Goal: Task Accomplishment & Management: Manage account settings

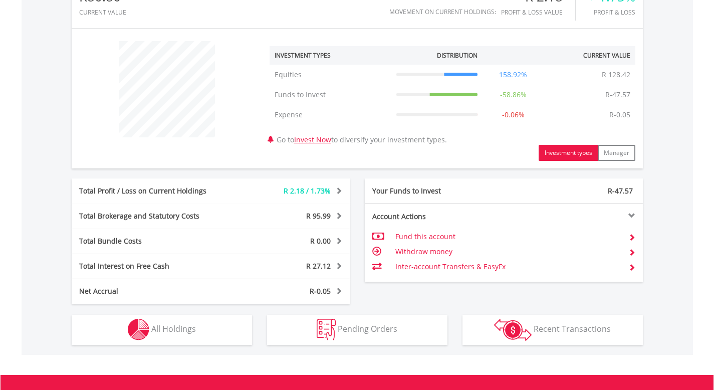
scroll to position [353, 0]
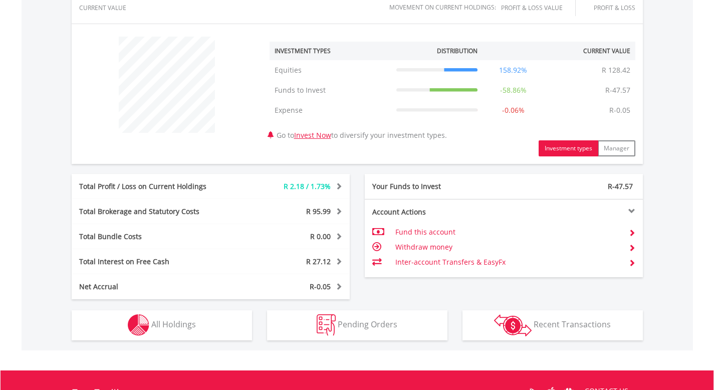
click at [426, 249] on td "Withdraw money" at bounding box center [507, 247] width 225 height 15
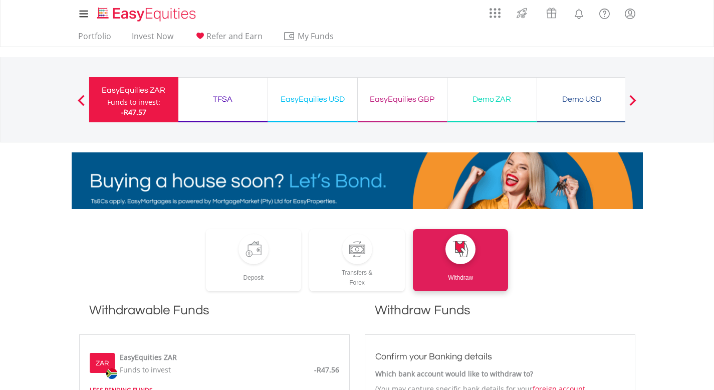
click at [228, 116] on div "TFSA Funds to invest: -R47.57" at bounding box center [223, 99] width 90 height 45
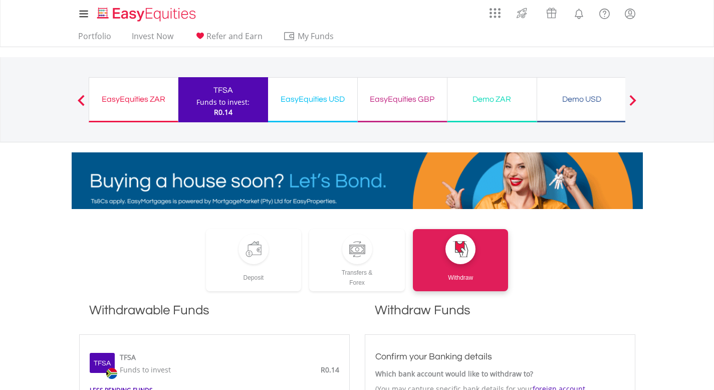
click at [320, 112] on div "EasyEquities USD Funds to invest: R0.14" at bounding box center [313, 99] width 90 height 45
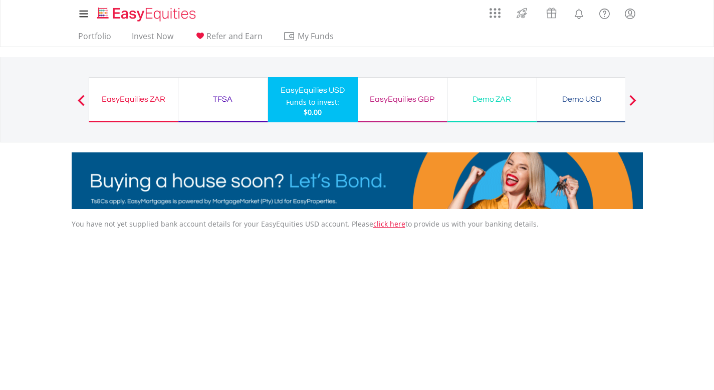
click at [369, 114] on div "EasyEquities GBP Funds to invest: $0.00" at bounding box center [403, 99] width 90 height 45
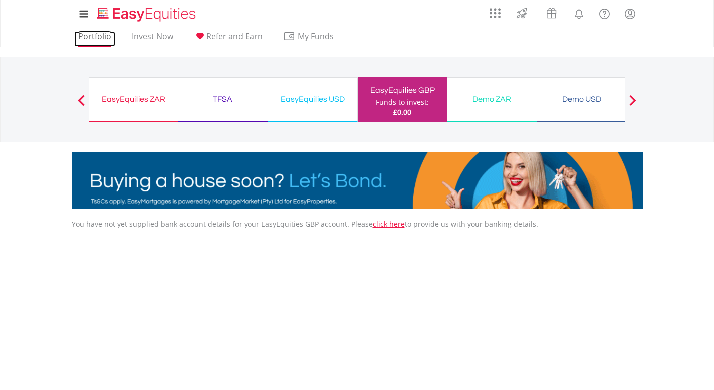
click at [98, 41] on link "Portfolio" at bounding box center [94, 39] width 41 height 16
